Goal: Task Accomplishment & Management: Use online tool/utility

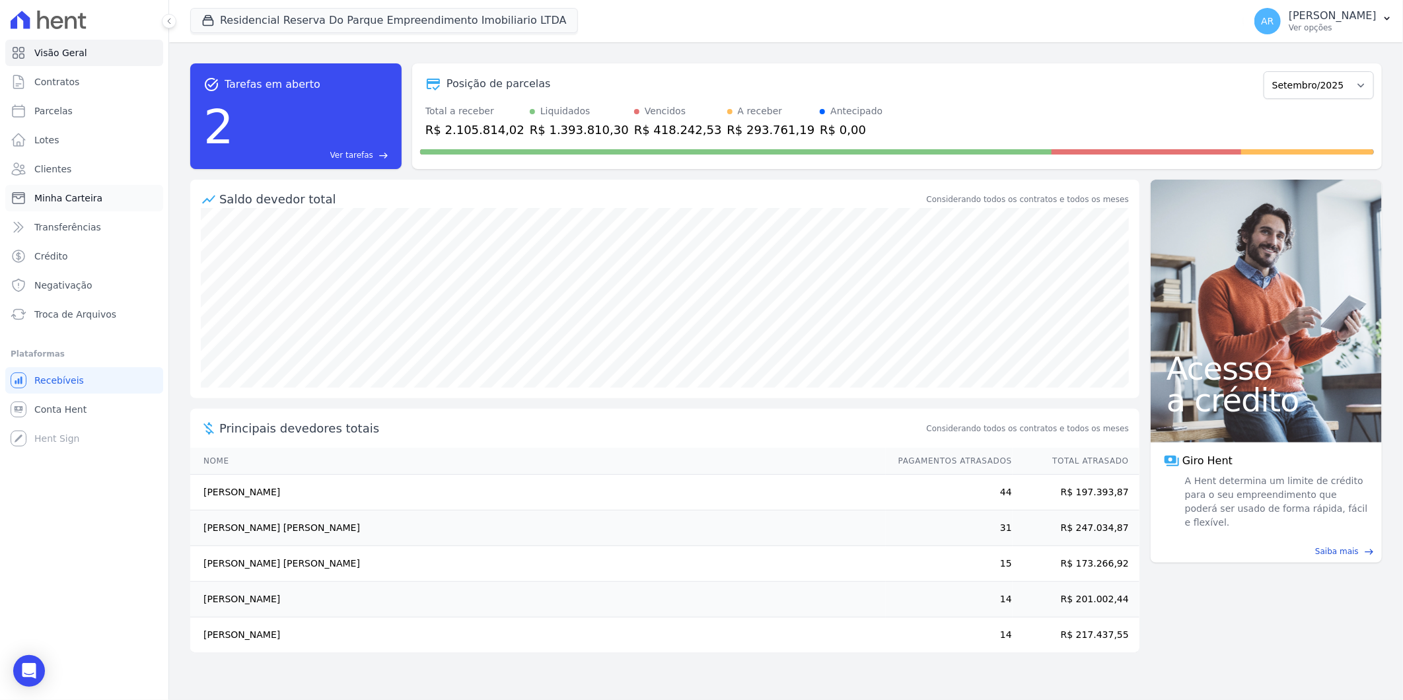
click at [76, 205] on link "Minha Carteira" at bounding box center [84, 198] width 158 height 26
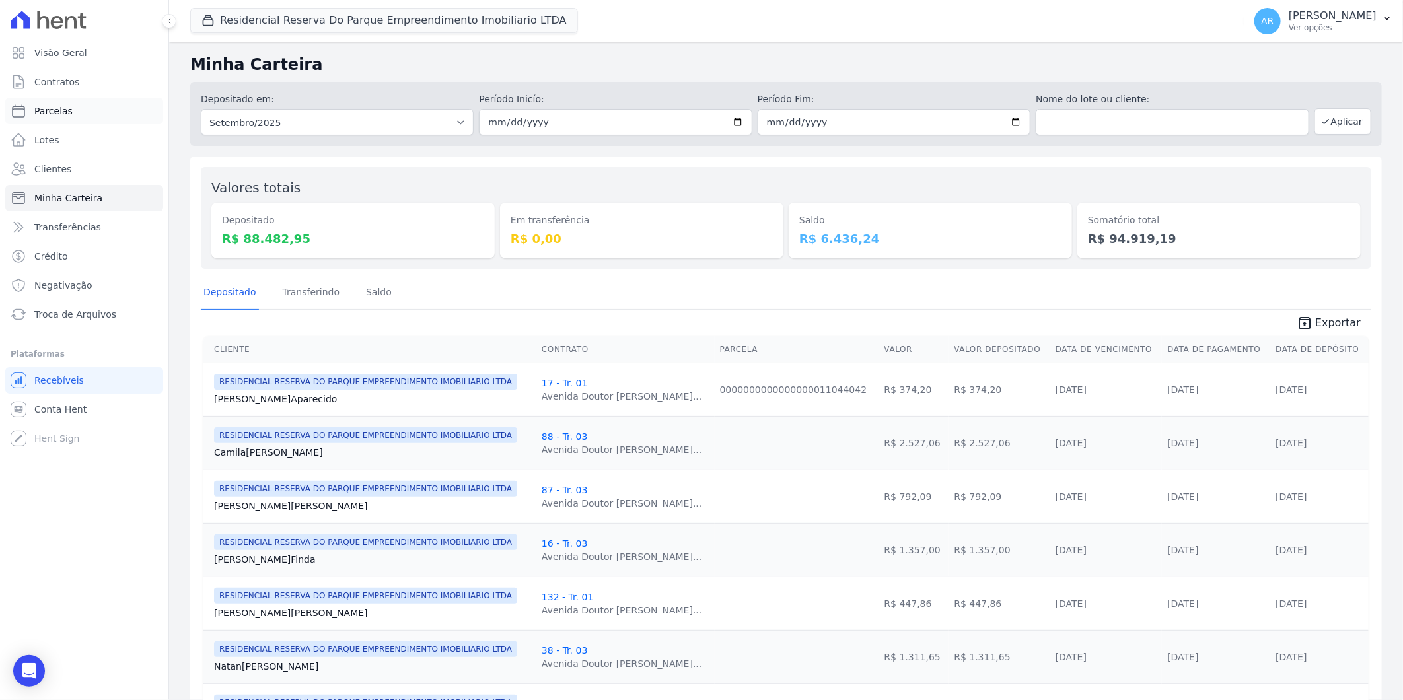
click at [76, 114] on link "Parcelas" at bounding box center [84, 111] width 158 height 26
select select
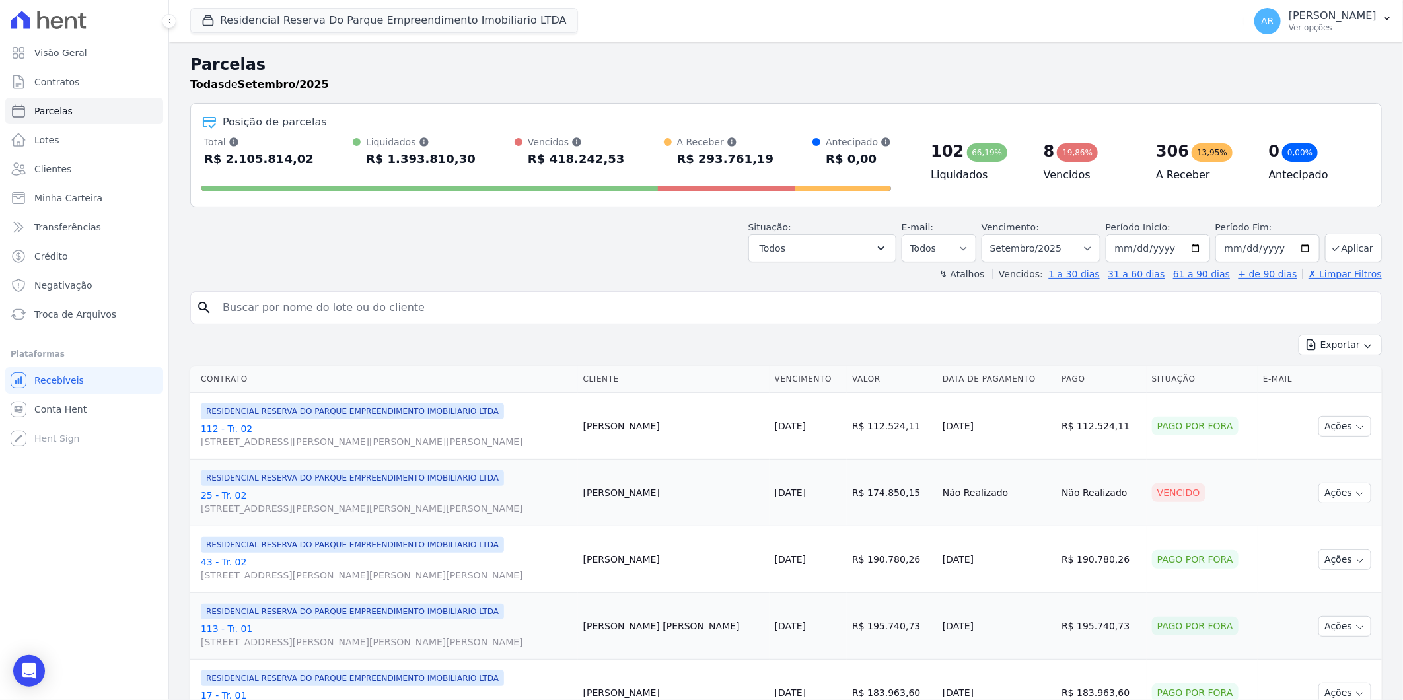
click at [345, 308] on input "search" at bounding box center [795, 308] width 1161 height 26
click at [1070, 251] on select "Filtrar por período ──────── Todos os meses Dezembro/2023 Janeiro/2024 Fevereir…" at bounding box center [1041, 249] width 119 height 28
click at [782, 305] on input "search" at bounding box center [795, 308] width 1161 height 26
click at [696, 273] on div "↯ Atalhos Vencidos: 1 a 30 dias 31 a 60 dias 61 a 90 dias + de 90 dias ✗ Limpar…" at bounding box center [786, 274] width 1192 height 13
click at [423, 322] on div "search" at bounding box center [786, 307] width 1192 height 33
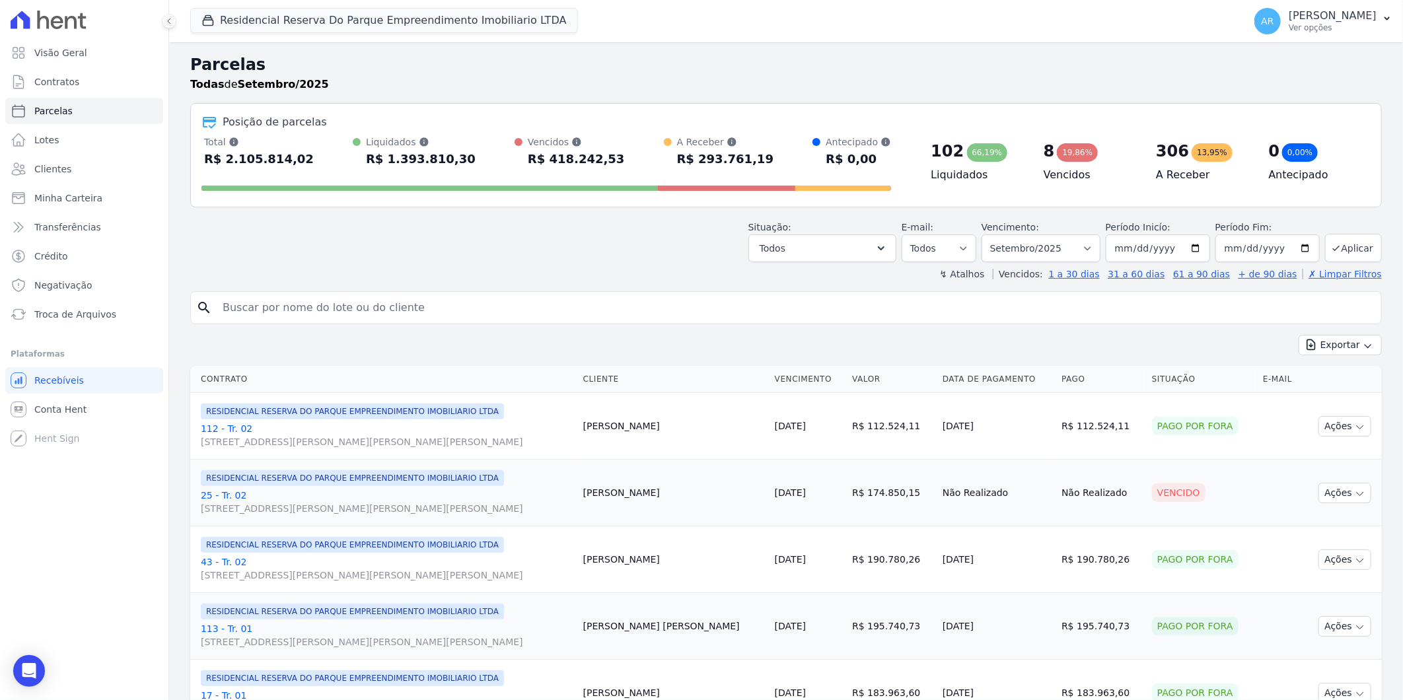
click at [412, 318] on input "search" at bounding box center [795, 308] width 1161 height 26
type input "maria da con"
select select
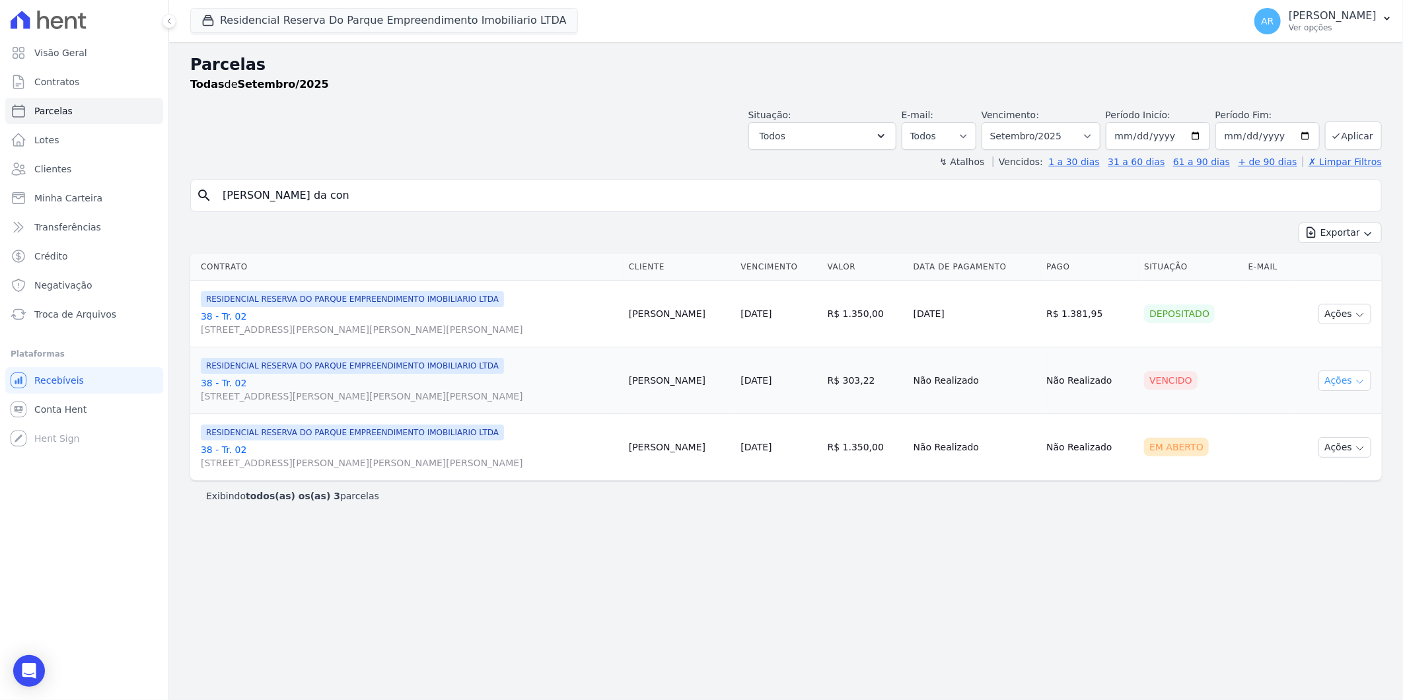
click at [1338, 377] on button "Ações" at bounding box center [1345, 381] width 53 height 20
click at [1300, 474] on link "Liquidação Manual" at bounding box center [1339, 484] width 127 height 24
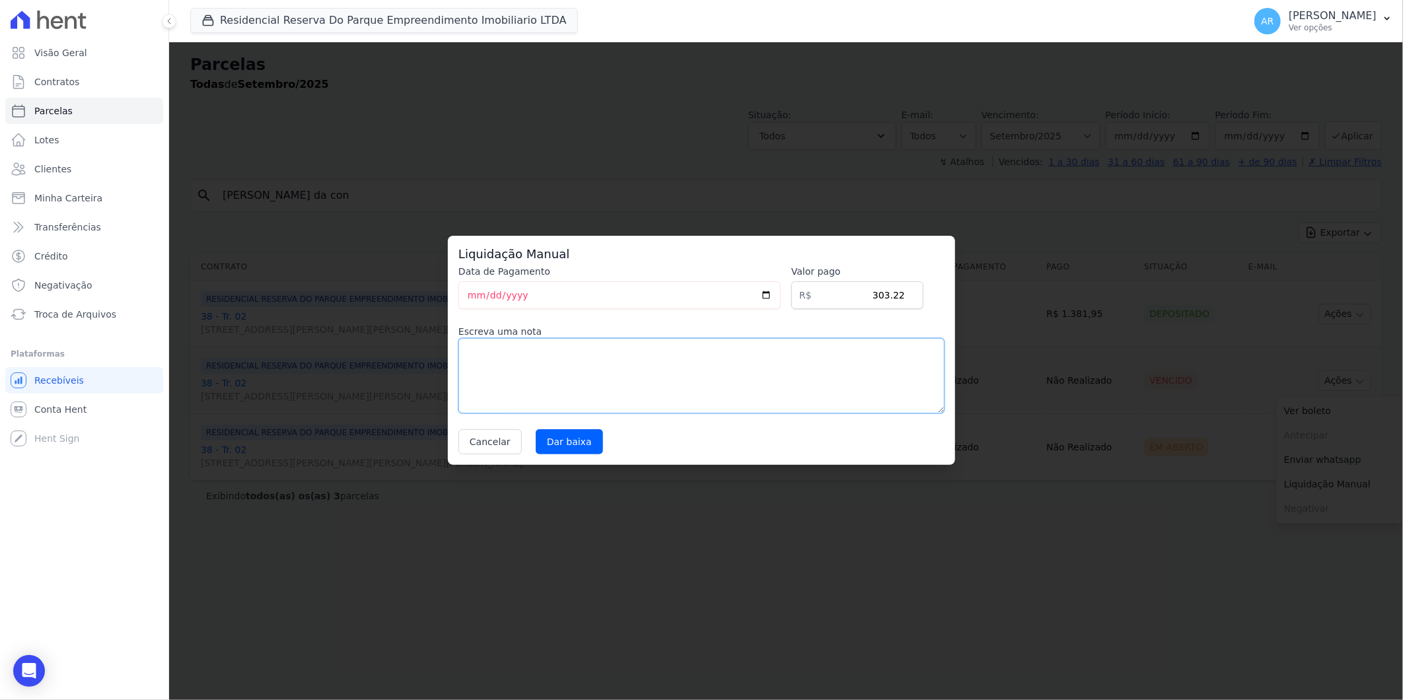
click at [587, 349] on textarea at bounding box center [701, 375] width 486 height 75
type textarea "Cliente pediu para alterar a data"
click at [557, 445] on input "Dar baixa" at bounding box center [569, 441] width 67 height 25
select select
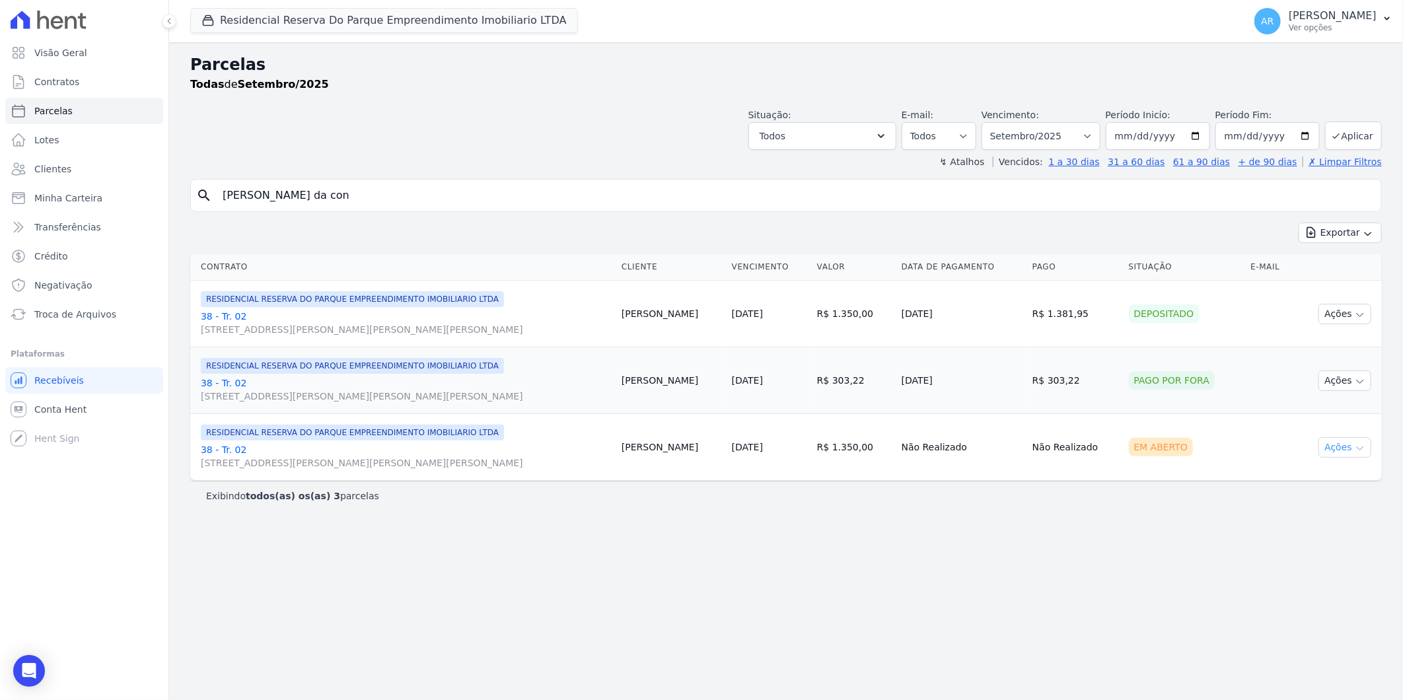
click at [1333, 450] on button "Ações" at bounding box center [1345, 447] width 53 height 20
click at [1299, 552] on link "Liquidação Manual" at bounding box center [1339, 551] width 127 height 24
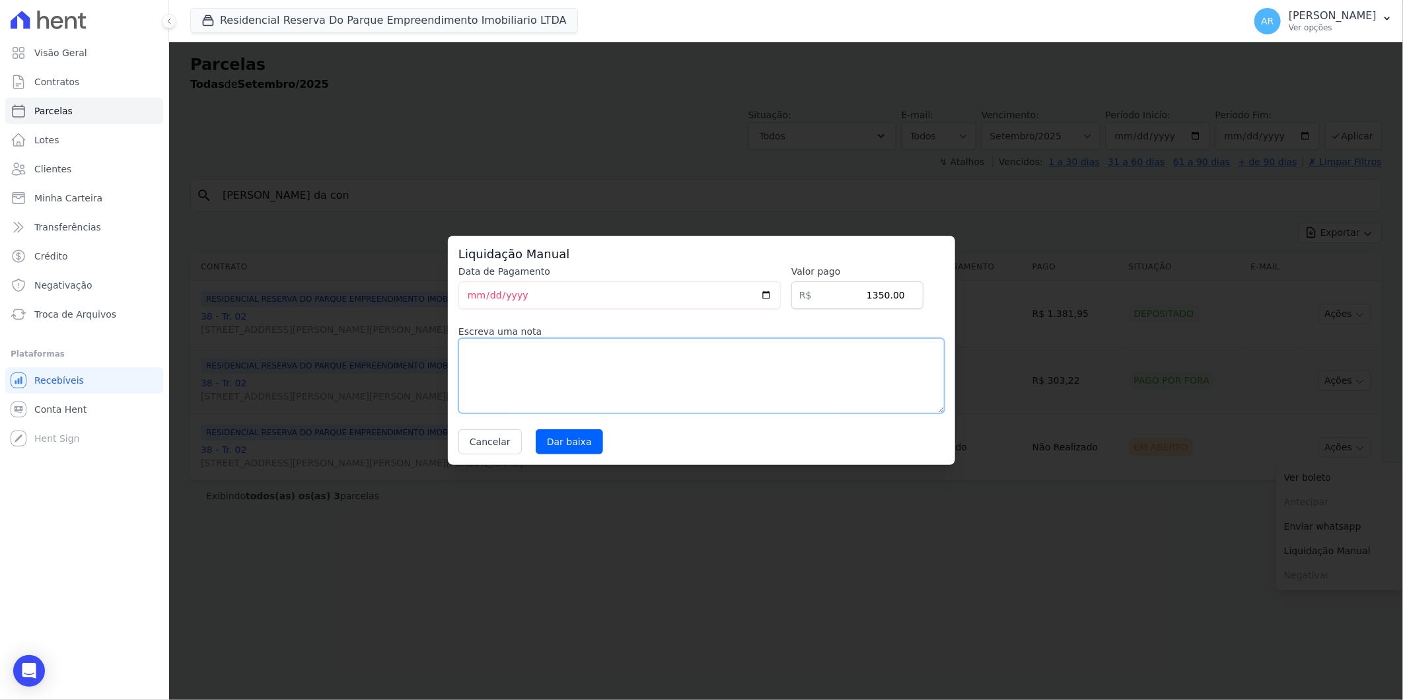
click at [626, 385] on textarea at bounding box center [701, 375] width 486 height 75
type textarea "cliente pediu para alterar a data"
click at [560, 444] on input "Dar baixa" at bounding box center [569, 441] width 67 height 25
select select
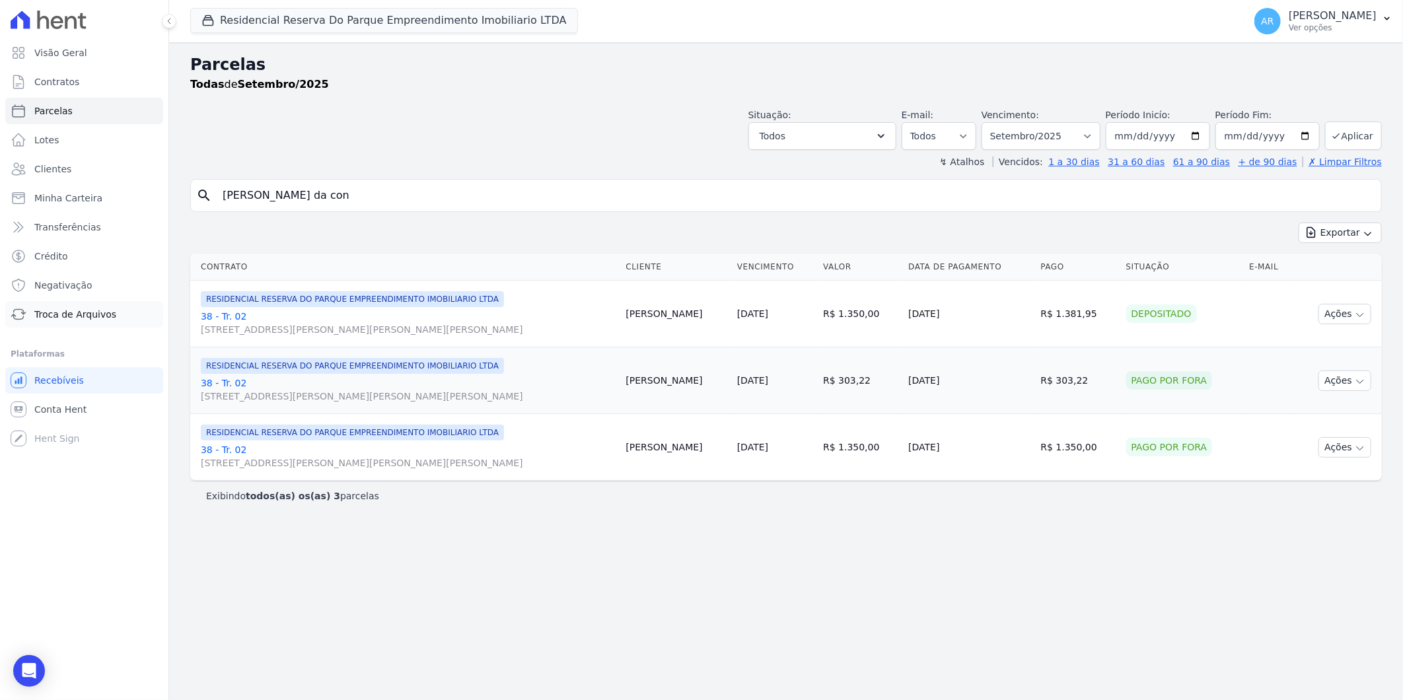
click at [75, 313] on span "Troca de Arquivos" at bounding box center [75, 314] width 82 height 13
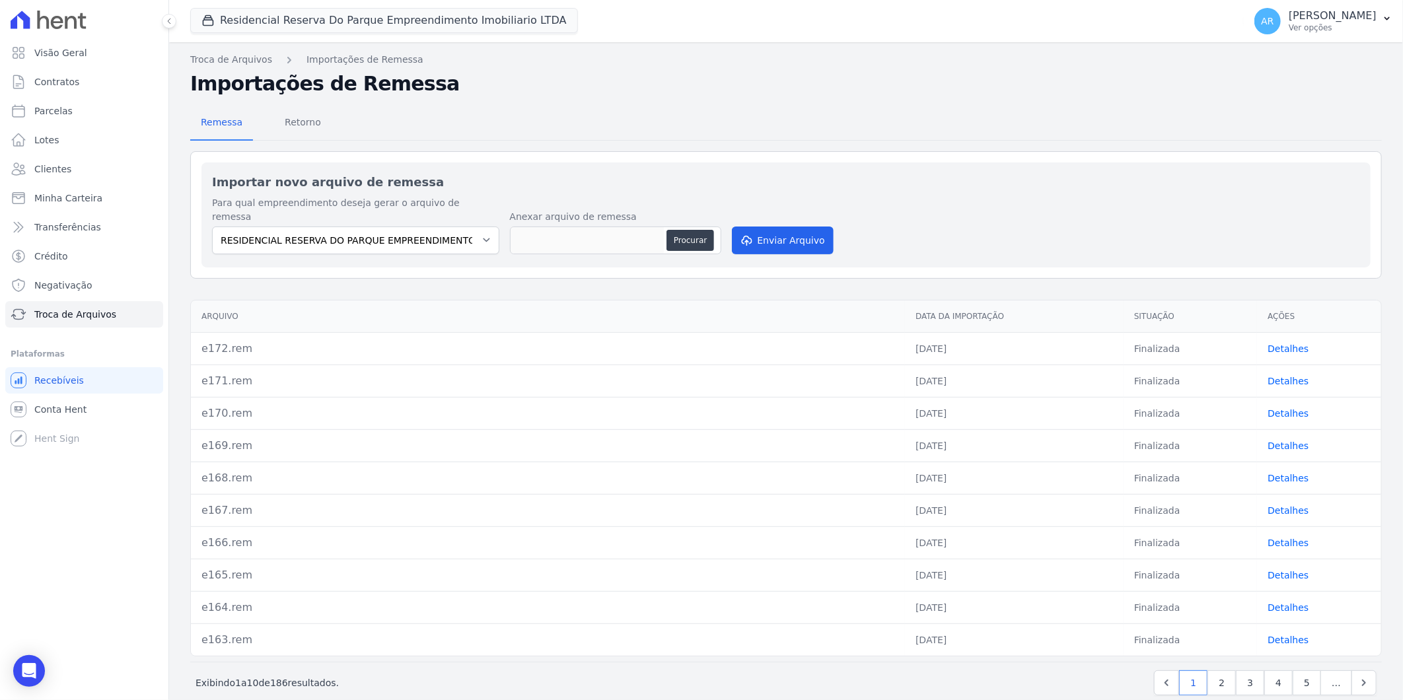
click at [723, 227] on div "Para qual empreendimento deseja gerar o arquivo de remessa RESIDENCIAL RESERVA …" at bounding box center [786, 226] width 1148 height 61
click at [701, 230] on button "Procurar" at bounding box center [691, 240] width 48 height 21
type input "e173.rem"
click at [776, 227] on button "Enviar Arquivo" at bounding box center [783, 241] width 102 height 28
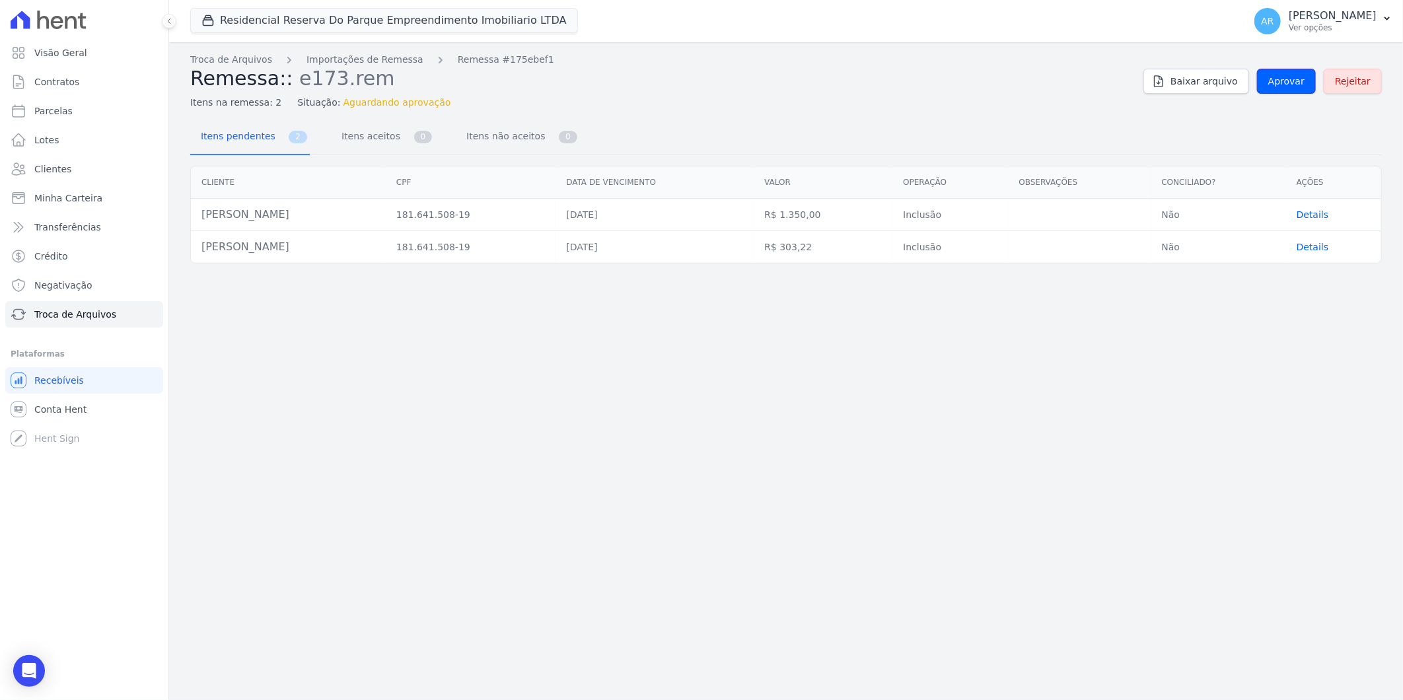
click at [1291, 71] on link "Aprovar" at bounding box center [1286, 81] width 59 height 25
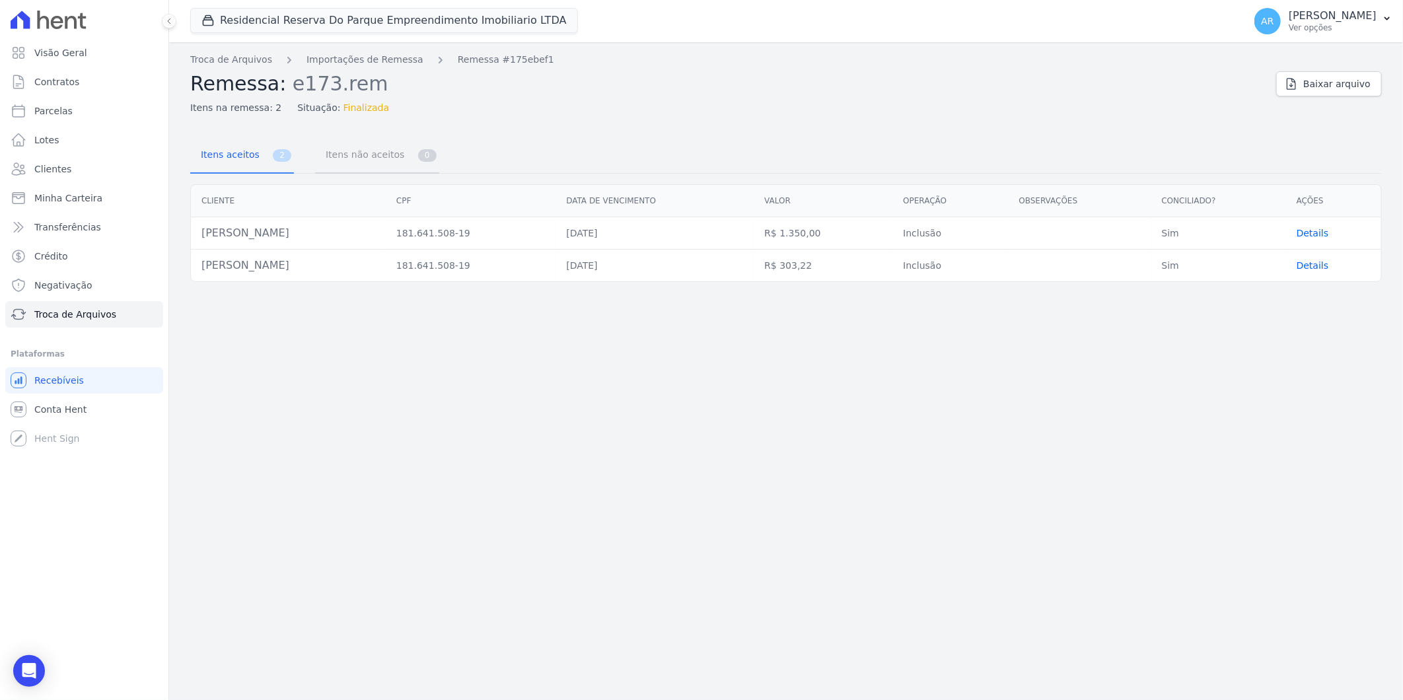
click at [349, 155] on span "Itens não aceitos" at bounding box center [362, 154] width 89 height 26
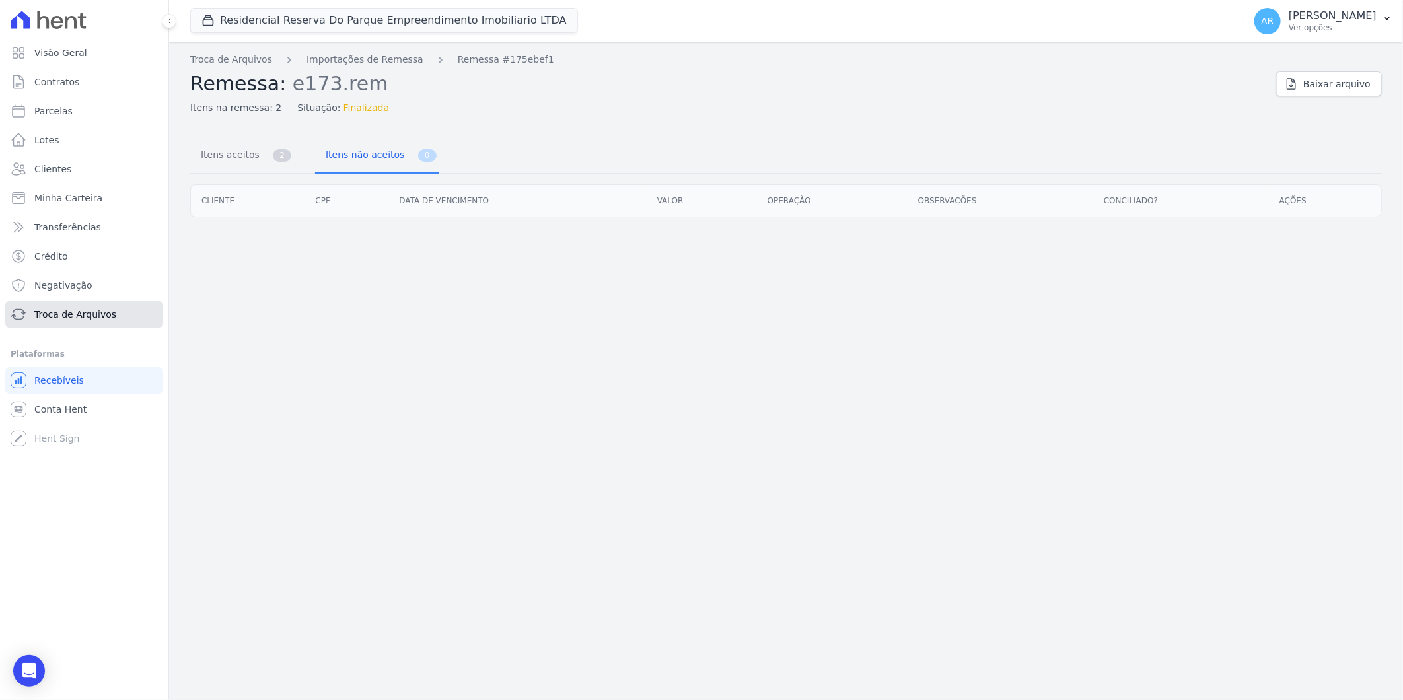
click at [62, 320] on span "Troca de Arquivos" at bounding box center [75, 314] width 82 height 13
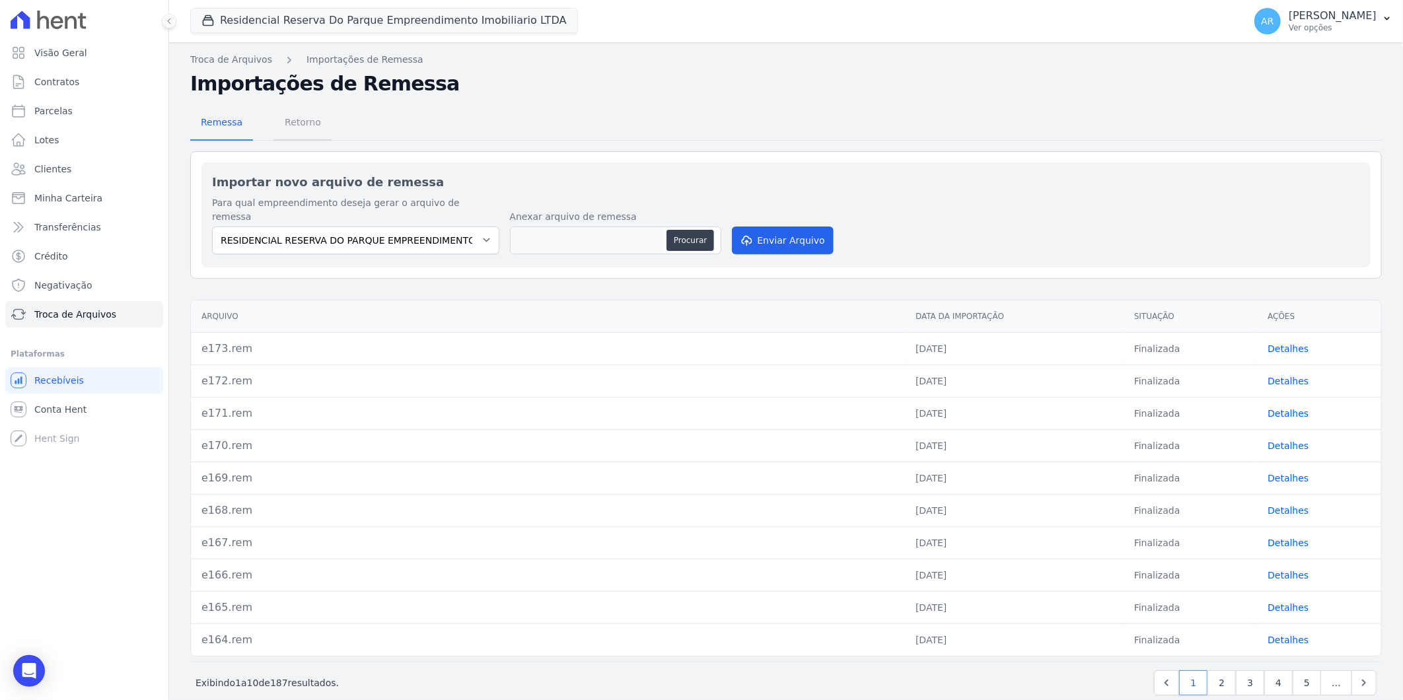
click at [303, 120] on span "Retorno" at bounding box center [303, 122] width 52 height 26
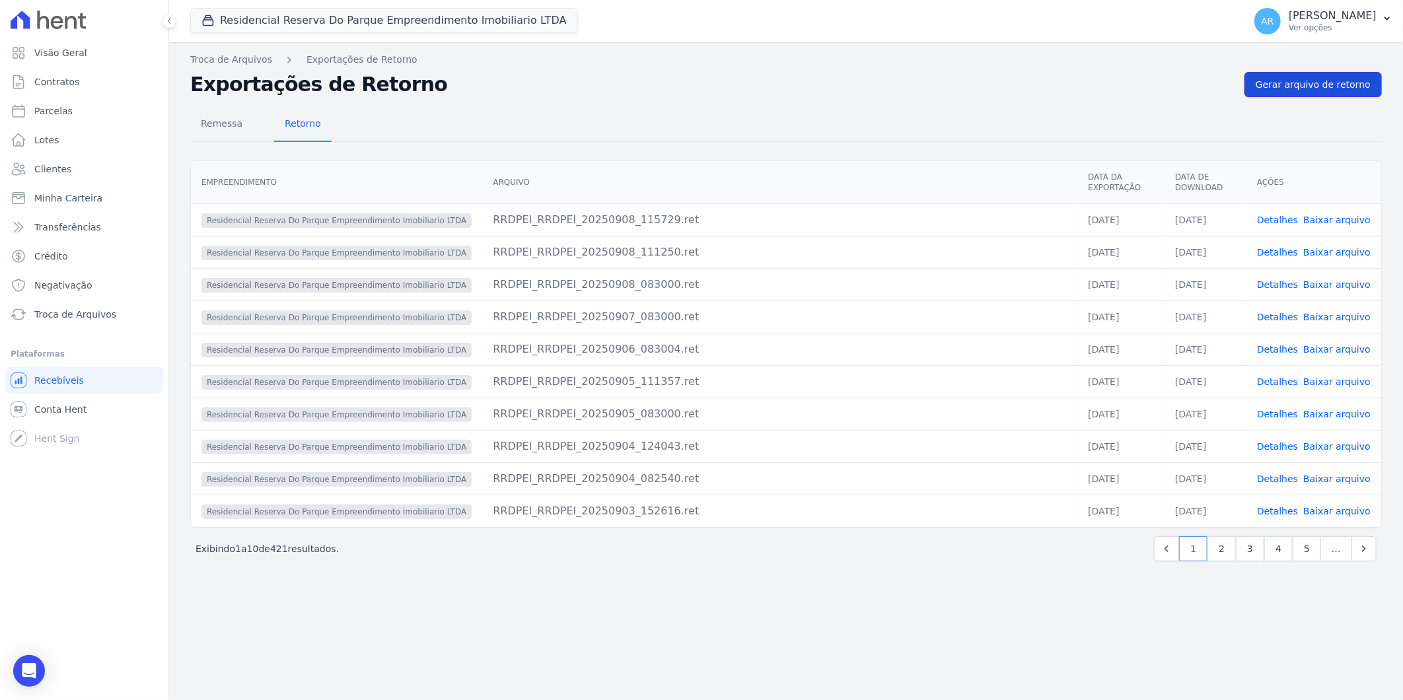
click at [1285, 89] on span "Gerar arquivo de retorno" at bounding box center [1313, 84] width 115 height 13
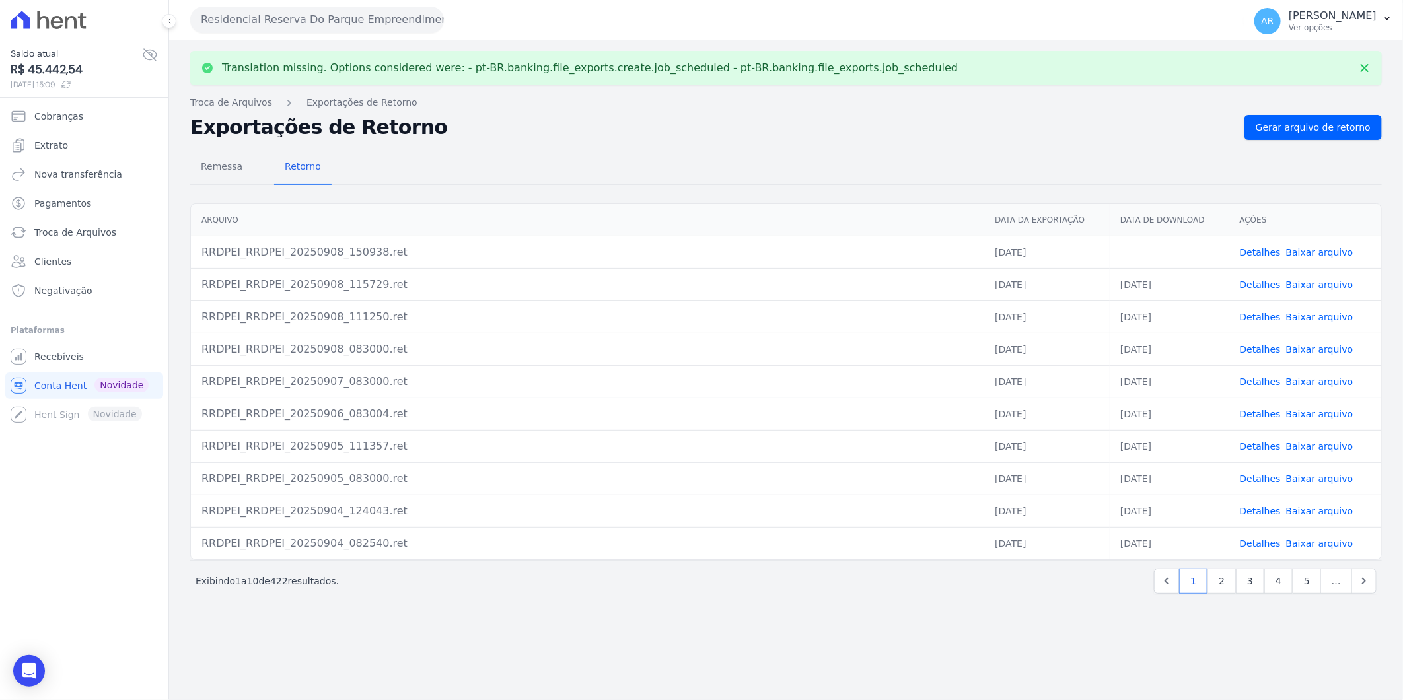
click at [1303, 243] on td "Detalhes Baixar arquivo" at bounding box center [1305, 252] width 152 height 32
click at [1310, 250] on link "Baixar arquivo" at bounding box center [1319, 252] width 67 height 11
